Goal: Transaction & Acquisition: Purchase product/service

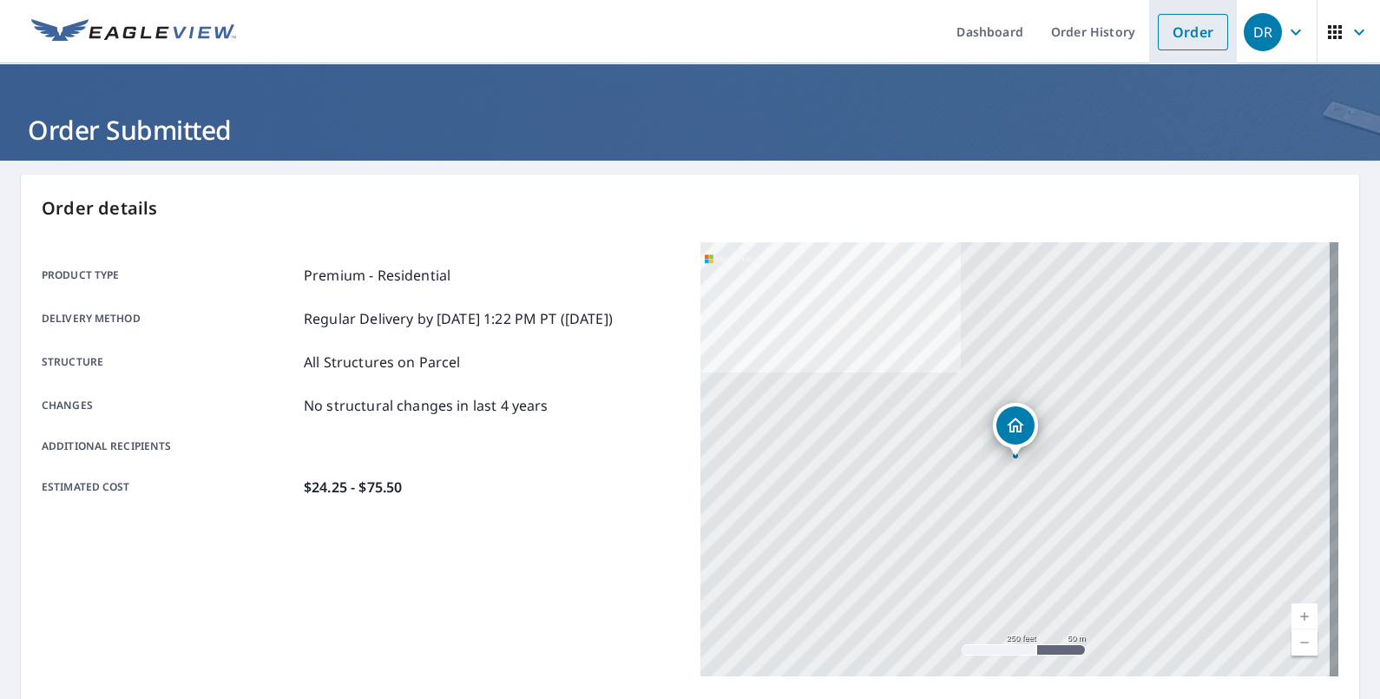
click at [1178, 23] on link "Order" at bounding box center [1193, 32] width 70 height 36
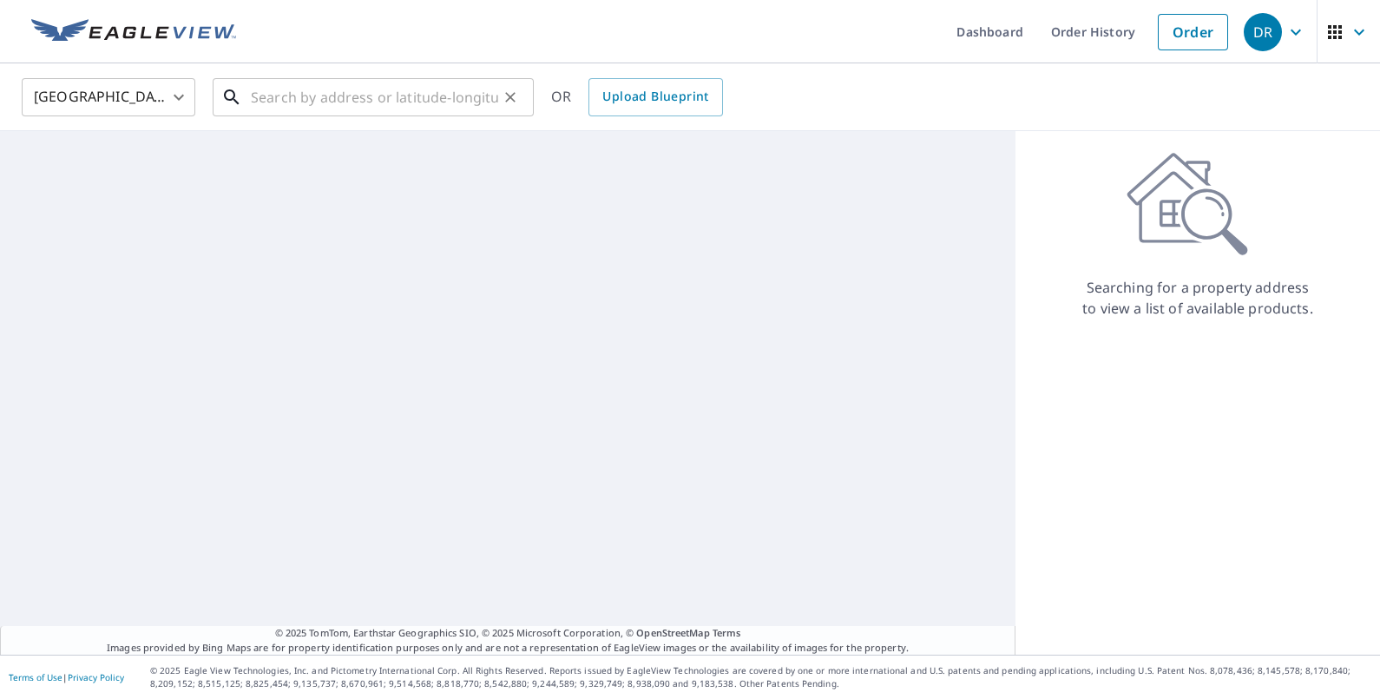
click at [375, 114] on input "text" at bounding box center [374, 97] width 247 height 49
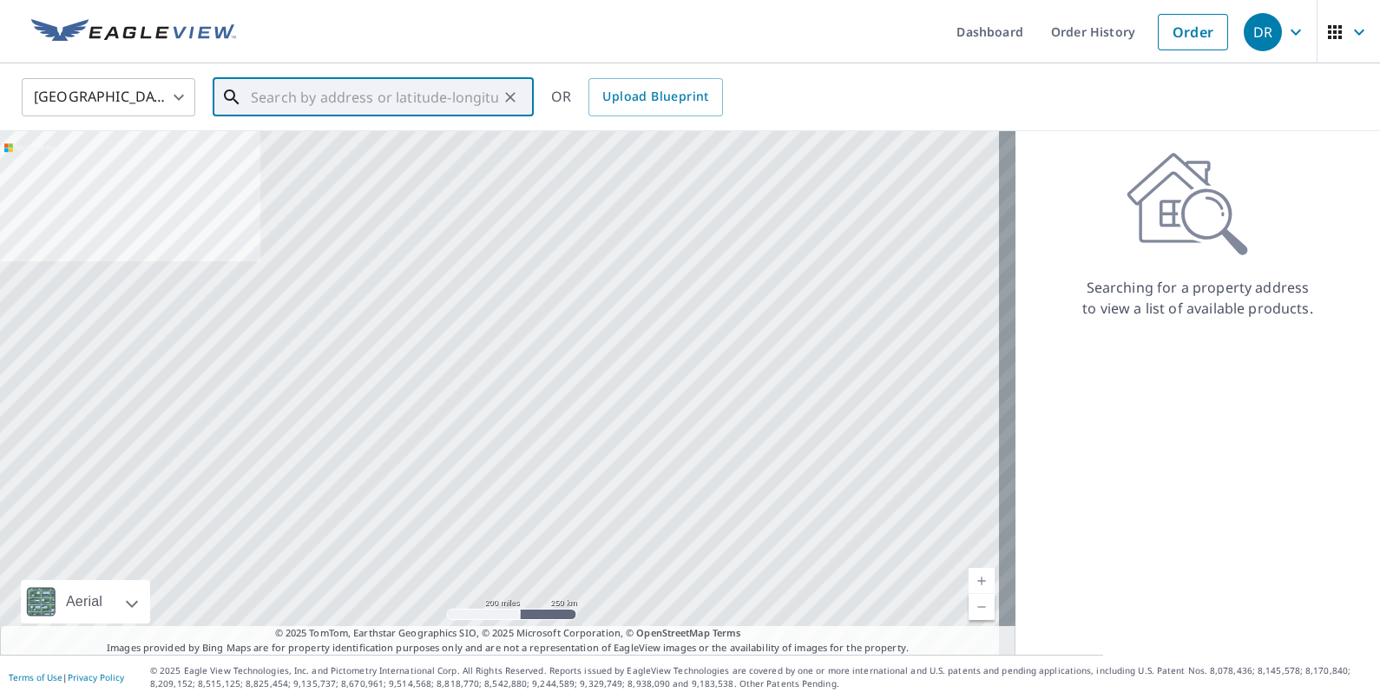
paste input "[STREET_ADDRESS]"
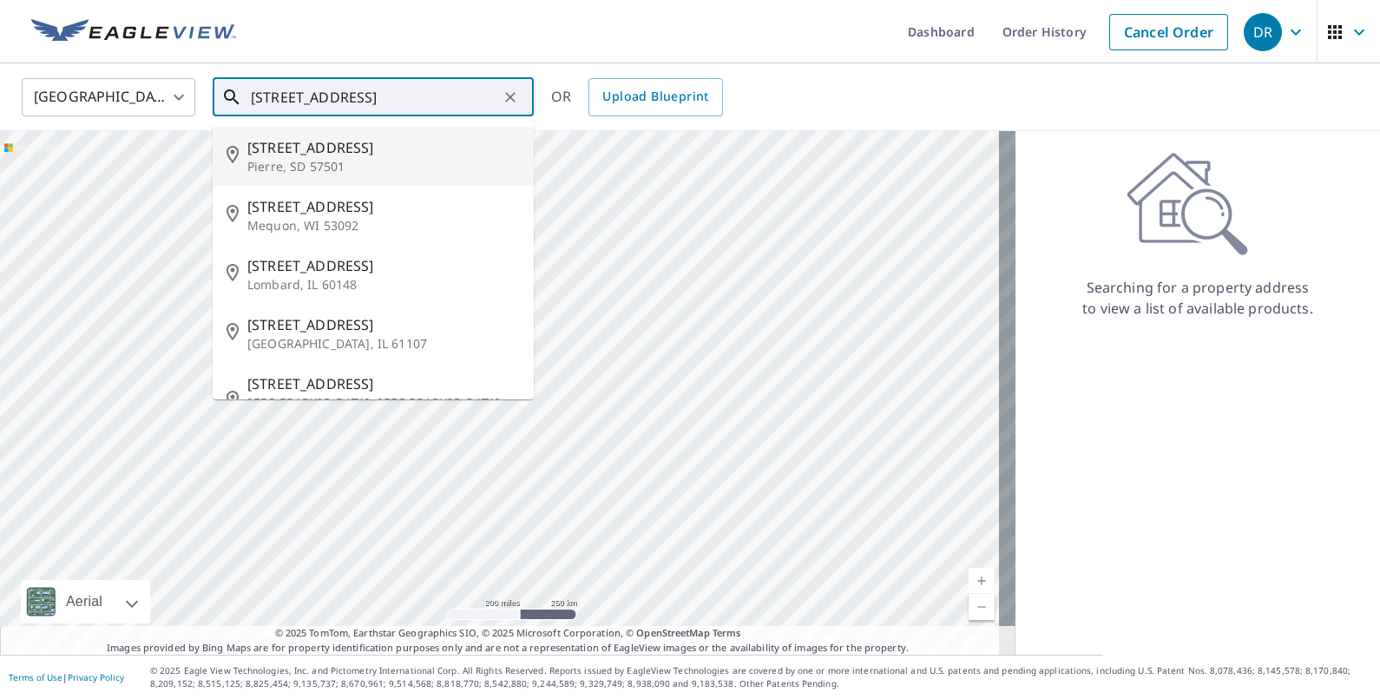
click at [334, 161] on p "Pierre, SD 57501" at bounding box center [383, 166] width 272 height 17
type input "[STREET_ADDRESS]"
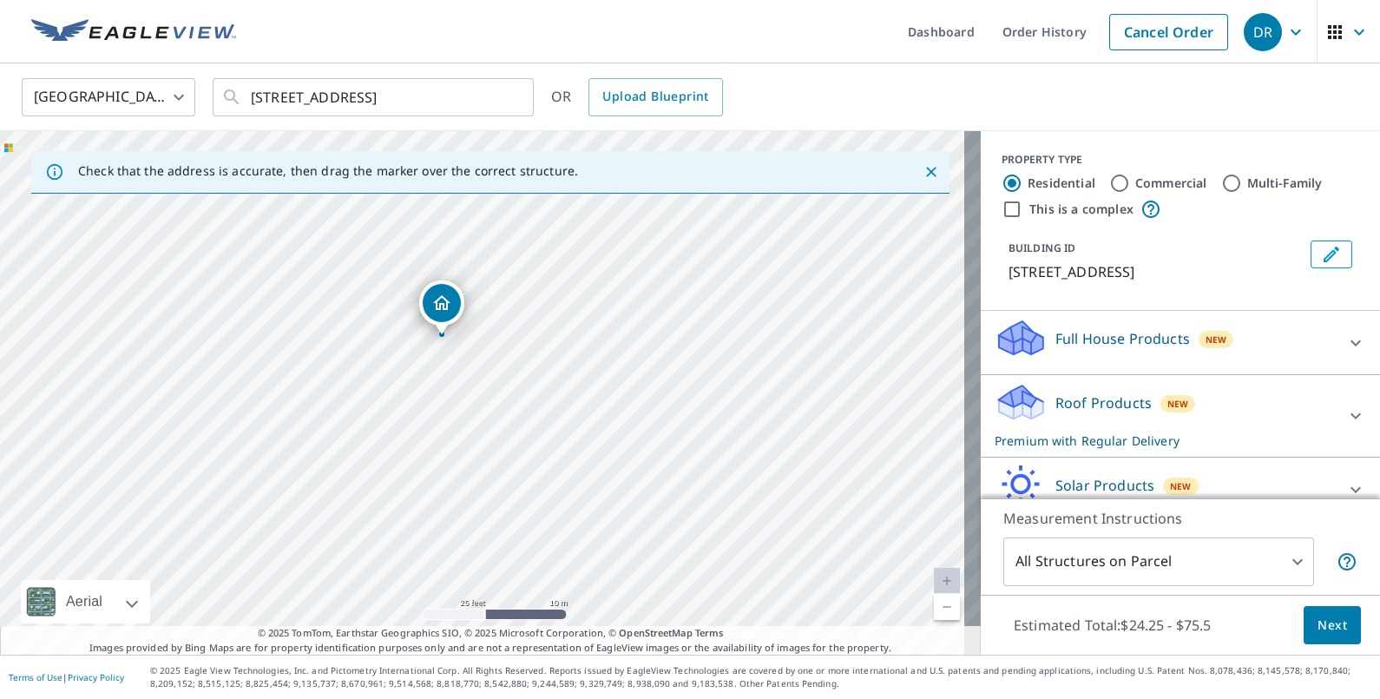
drag, startPoint x: 802, startPoint y: 482, endPoint x: 432, endPoint y: 221, distance: 452.1
click at [410, 183] on div "Check that the address is accurate, then drag the marker over the correct struc…" at bounding box center [490, 392] width 981 height 523
click at [456, 221] on div "[STREET_ADDRESS]" at bounding box center [490, 392] width 981 height 523
drag, startPoint x: 541, startPoint y: 436, endPoint x: 502, endPoint y: 395, distance: 57.1
click at [502, 395] on div "[STREET_ADDRESS]" at bounding box center [490, 392] width 981 height 523
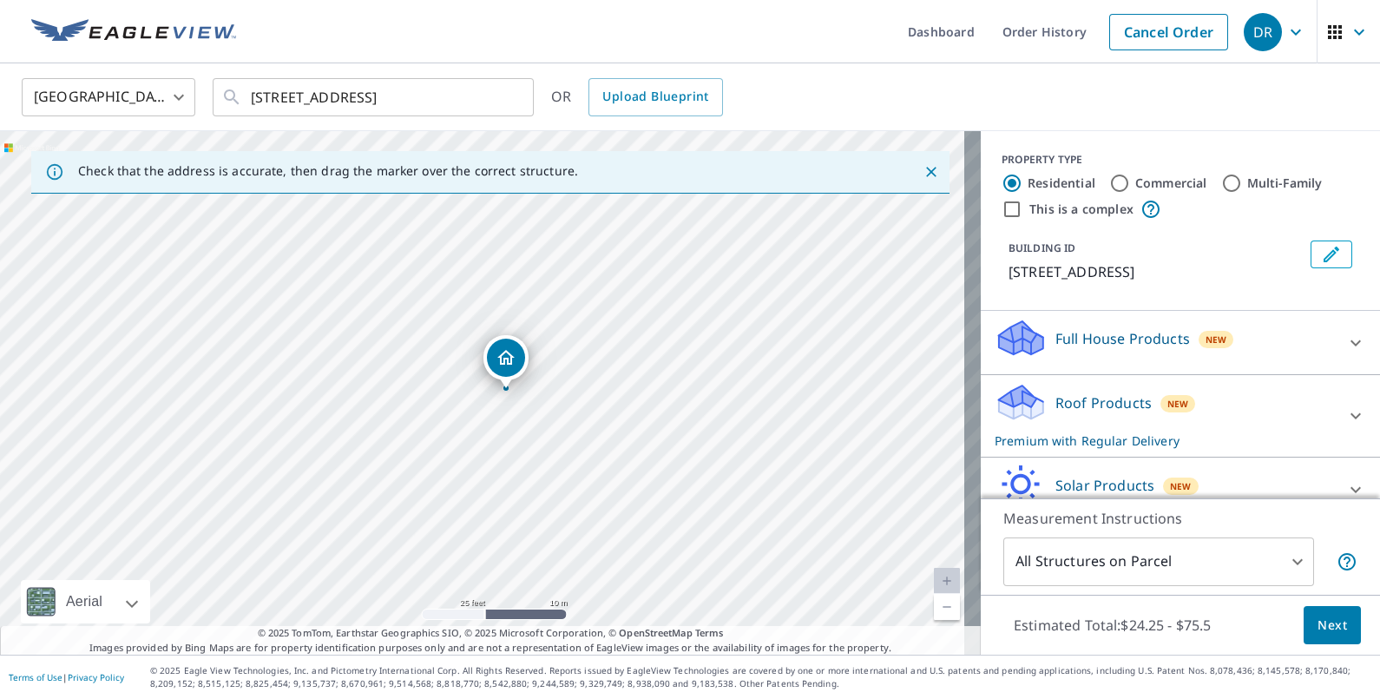
drag, startPoint x: 443, startPoint y: 287, endPoint x: 506, endPoint y: 360, distance: 96.6
click at [1212, 565] on body "DR DR Dashboard Order History Cancel Order DR [GEOGRAPHIC_DATA] [GEOGRAPHIC_DAT…" at bounding box center [690, 349] width 1380 height 699
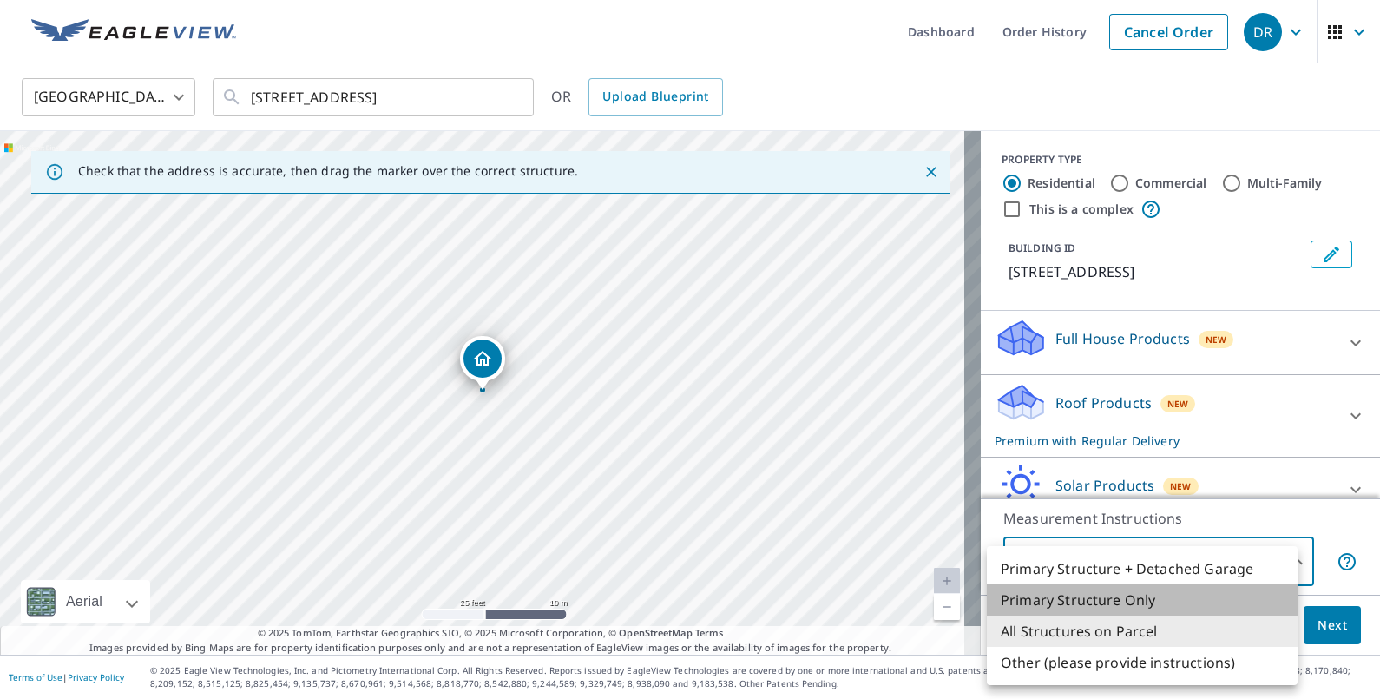
click at [1133, 607] on li "Primary Structure Only" at bounding box center [1142, 599] width 311 height 31
type input "2"
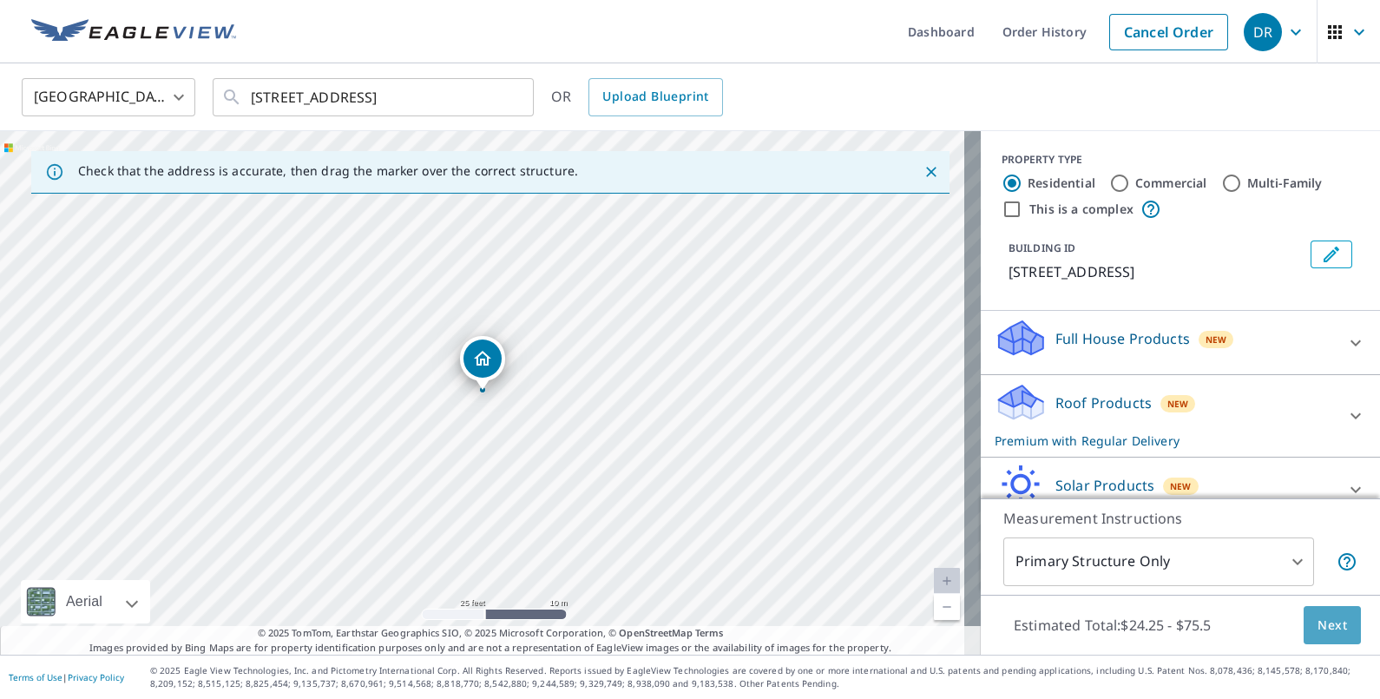
click at [1317, 631] on span "Next" at bounding box center [1332, 625] width 30 height 22
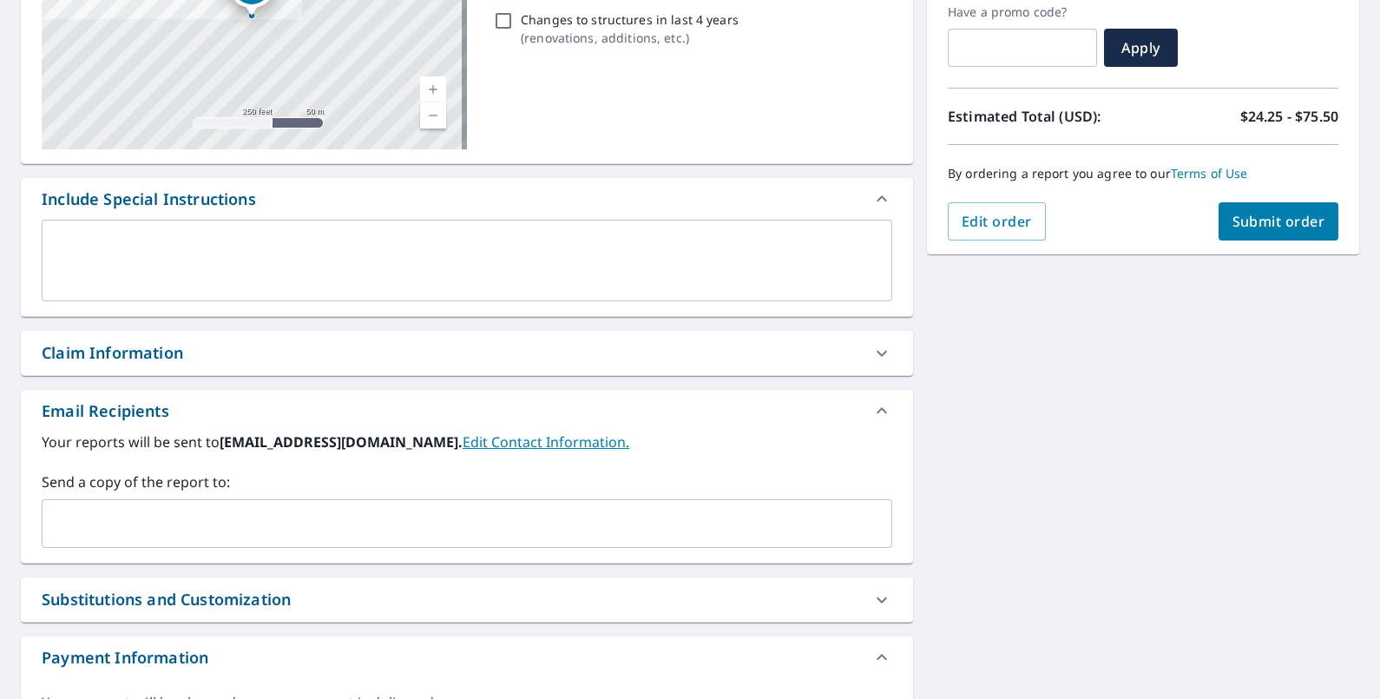
scroll to position [325, 0]
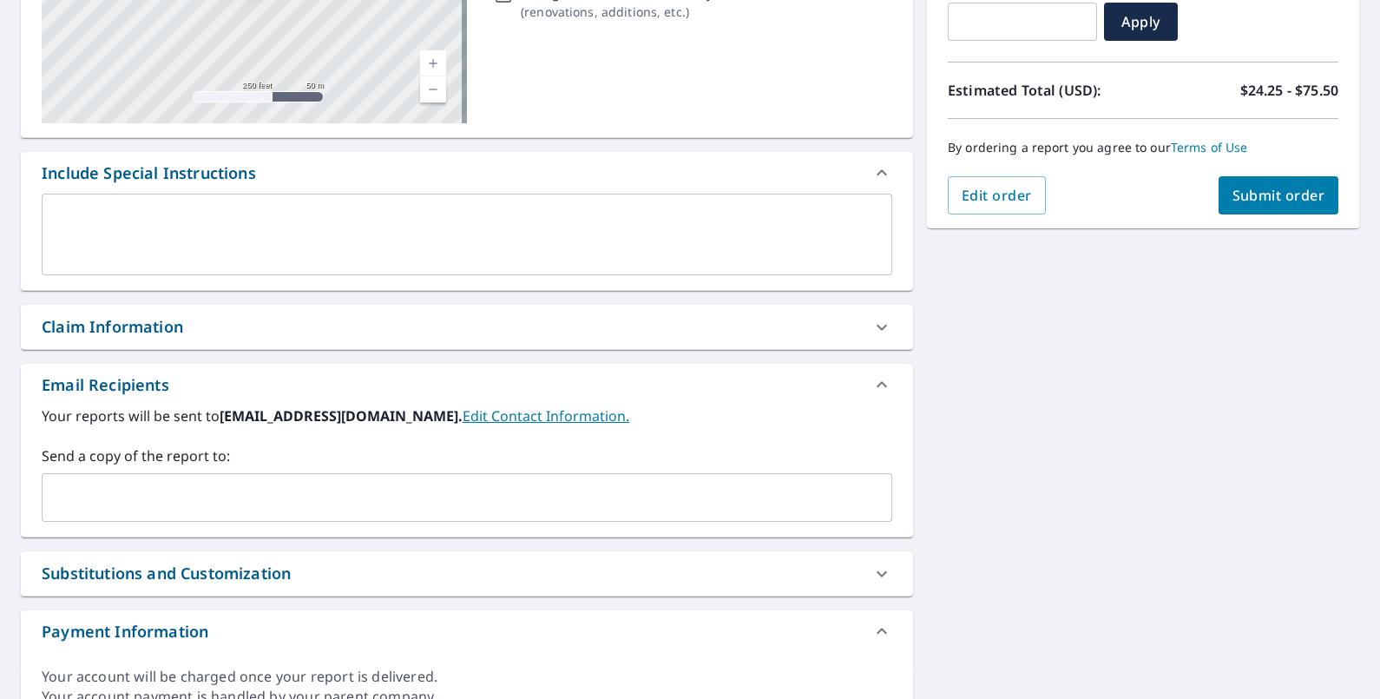
click at [169, 321] on div "Claim Information" at bounding box center [112, 326] width 141 height 23
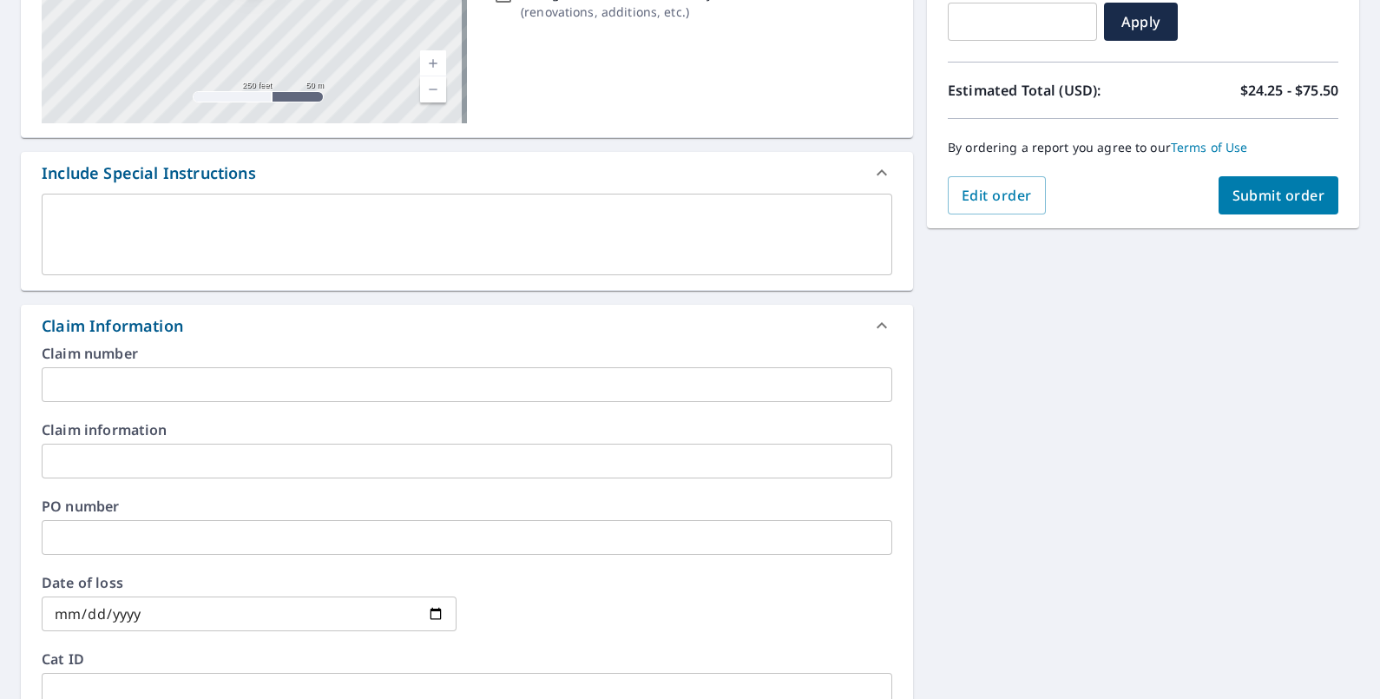
click at [119, 388] on input "text" at bounding box center [467, 384] width 850 height 35
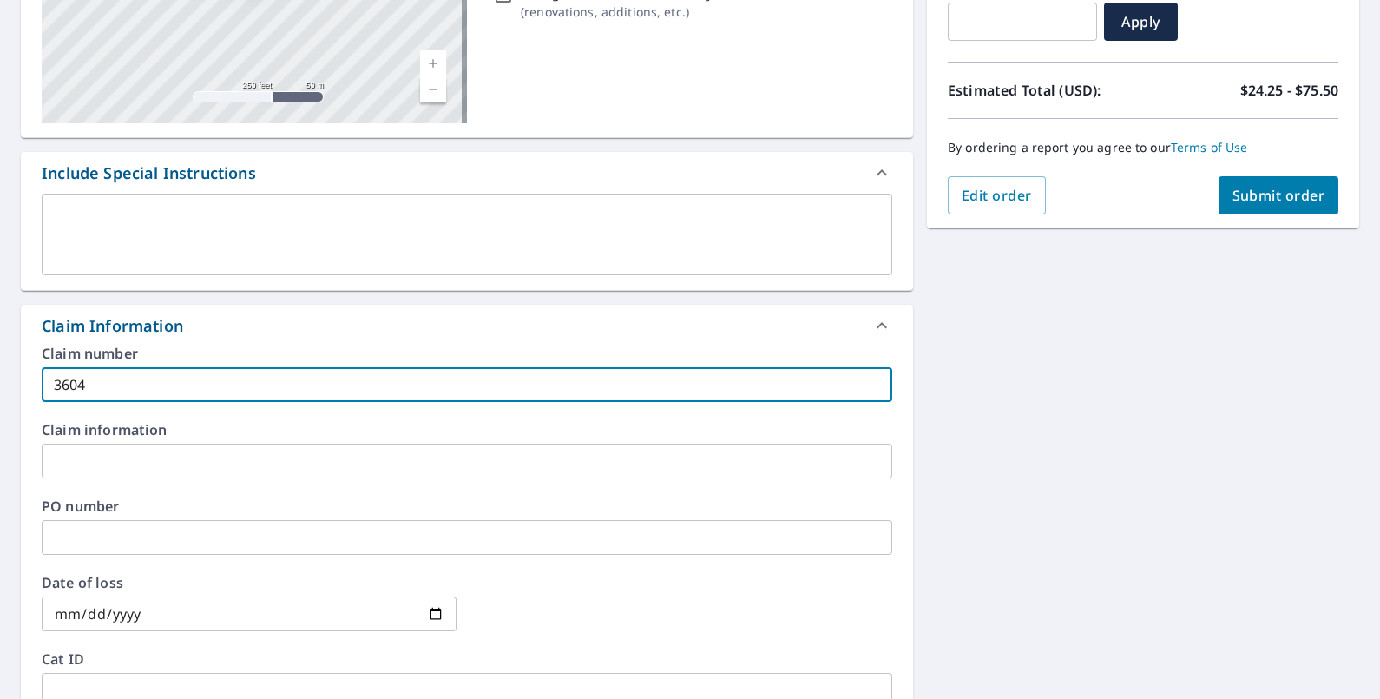
type input "3604"
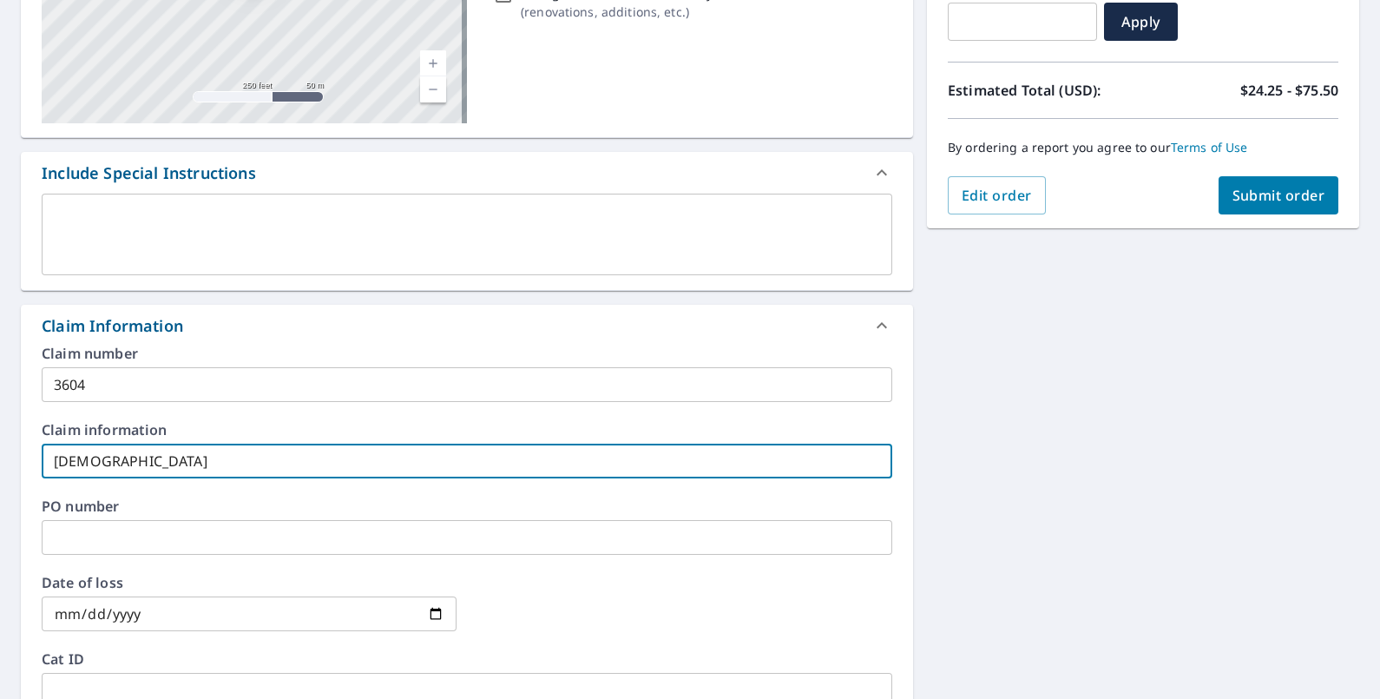
click at [955, 434] on div "[STREET_ADDRESS] A standard road map Aerial A detailed look from above Labels L…" at bounding box center [690, 471] width 1380 height 1273
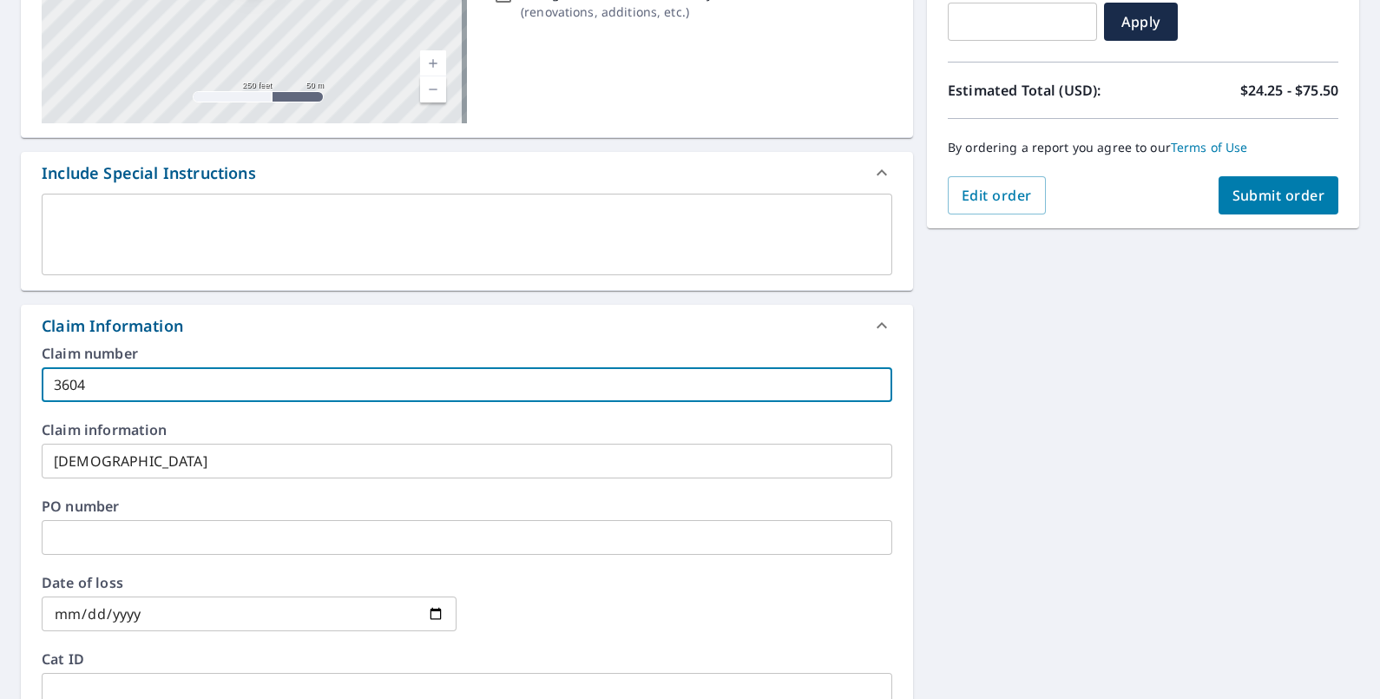
drag, startPoint x: 325, startPoint y: 383, endPoint x: 316, endPoint y: 410, distance: 28.3
click at [317, 397] on input "3604" at bounding box center [467, 384] width 850 height 35
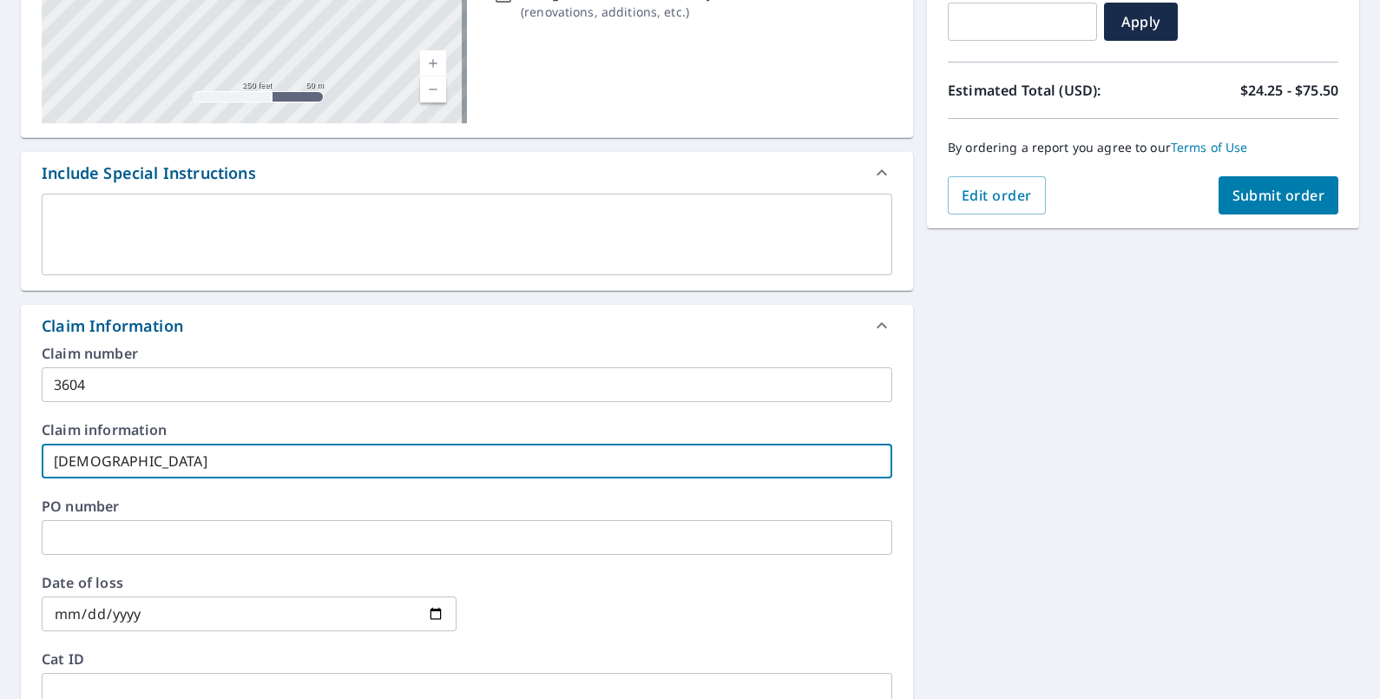
click at [299, 448] on input "[DEMOGRAPHIC_DATA]" at bounding box center [467, 460] width 850 height 35
type input "[DEMOGRAPHIC_DATA] UCC"
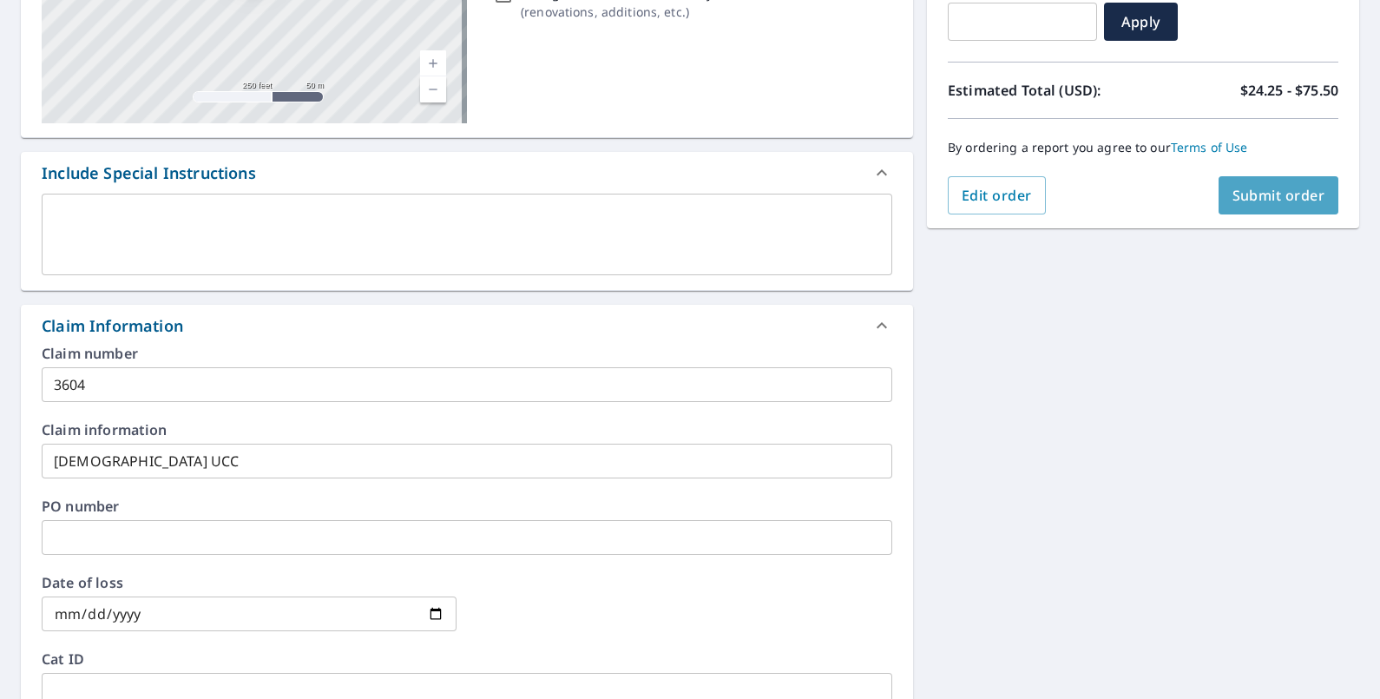
click at [1254, 206] on button "Submit order" at bounding box center [1278, 195] width 121 height 38
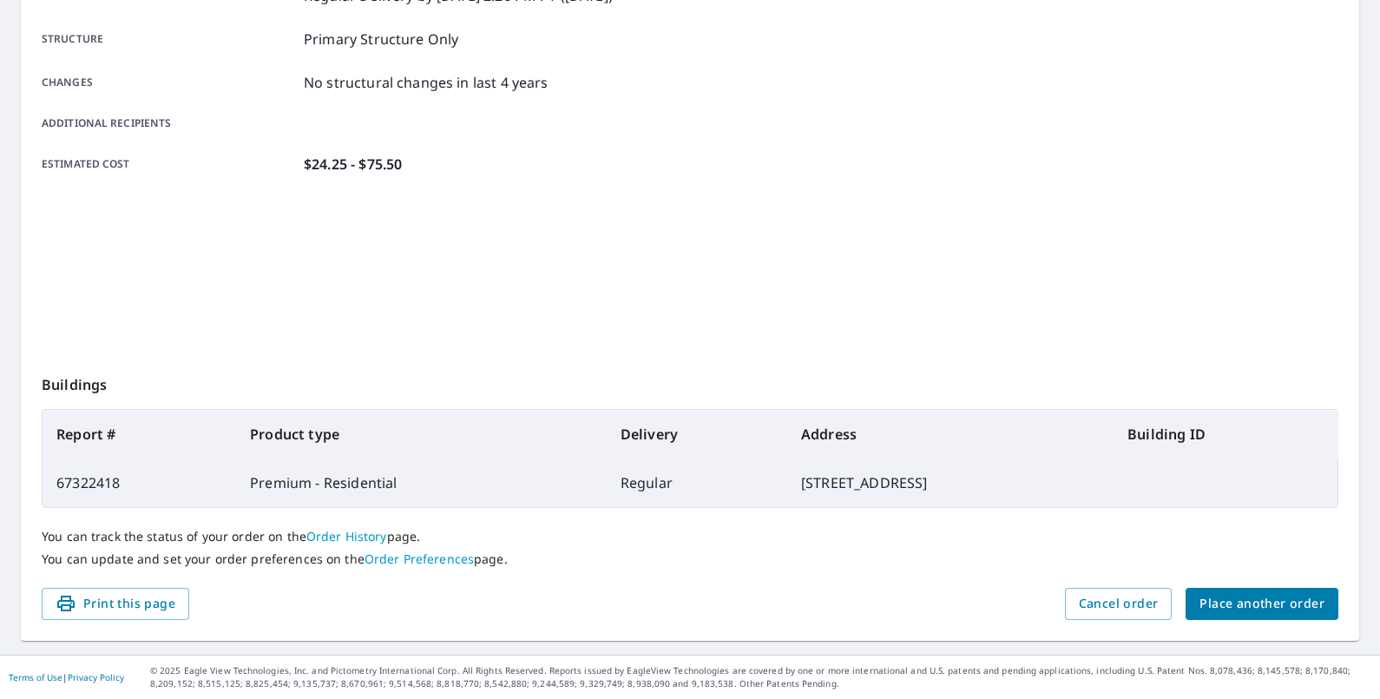
scroll to position [321, 0]
